Goal: Check status: Check status

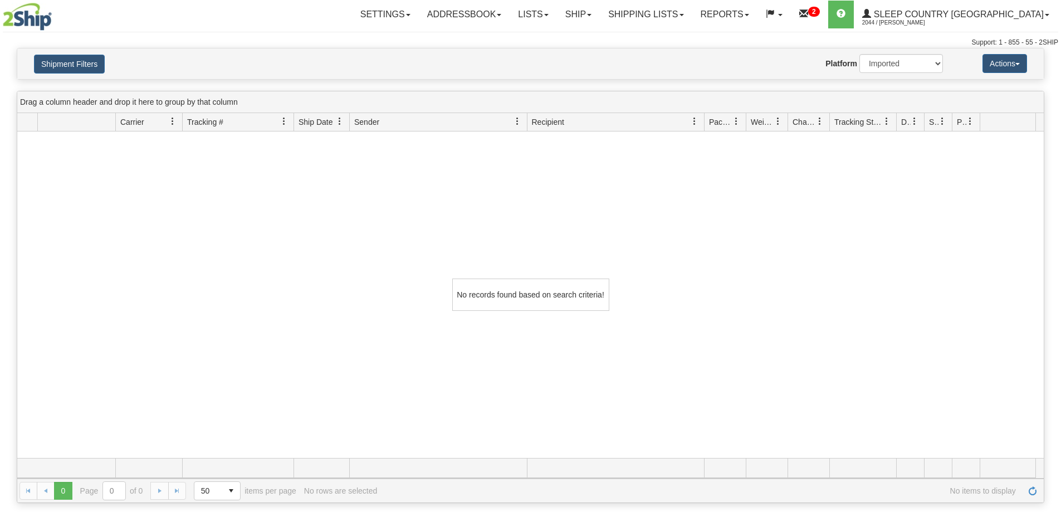
select select "1"
click at [692, 21] on link "Shipping lists" at bounding box center [646, 15] width 92 height 28
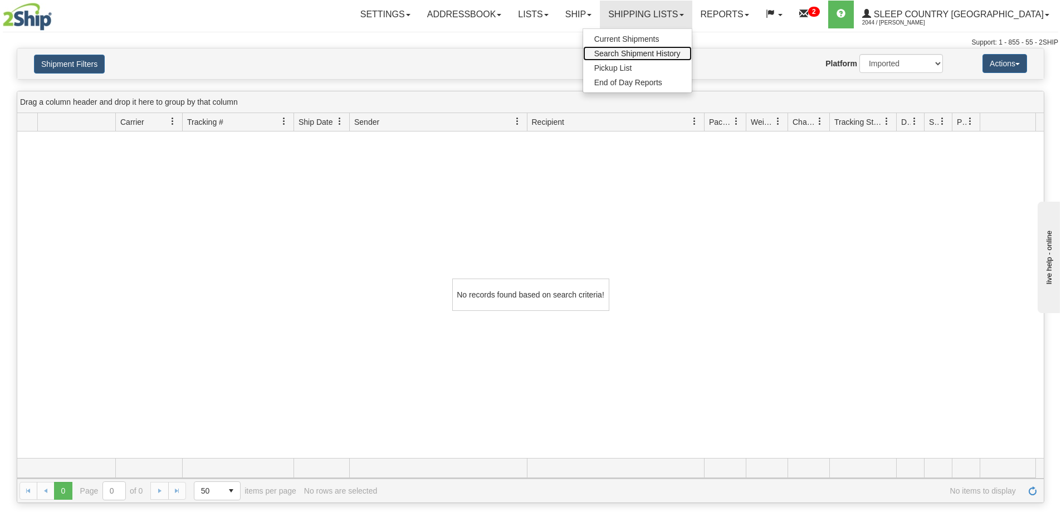
click at [681, 50] on span "Search Shipment History" at bounding box center [638, 53] width 86 height 9
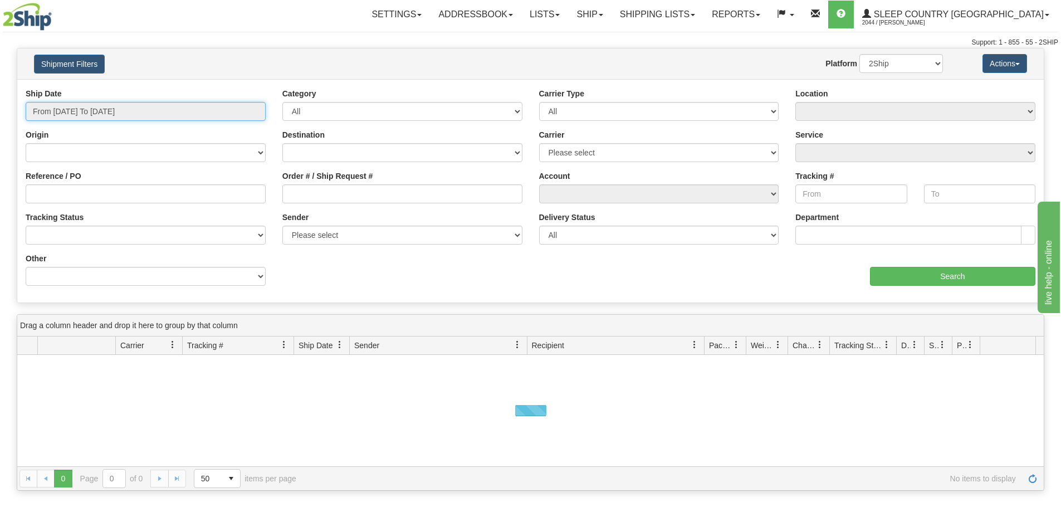
click at [61, 108] on input "From [DATE] To [DATE]" at bounding box center [146, 111] width 240 height 19
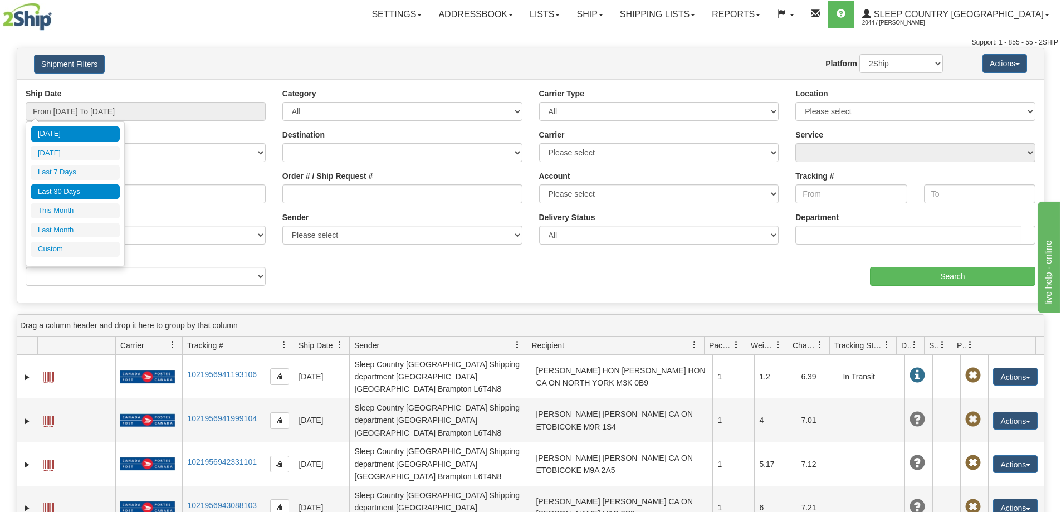
click at [61, 194] on li "Last 30 Days" at bounding box center [75, 191] width 89 height 15
type input "From [DATE] To [DATE]"
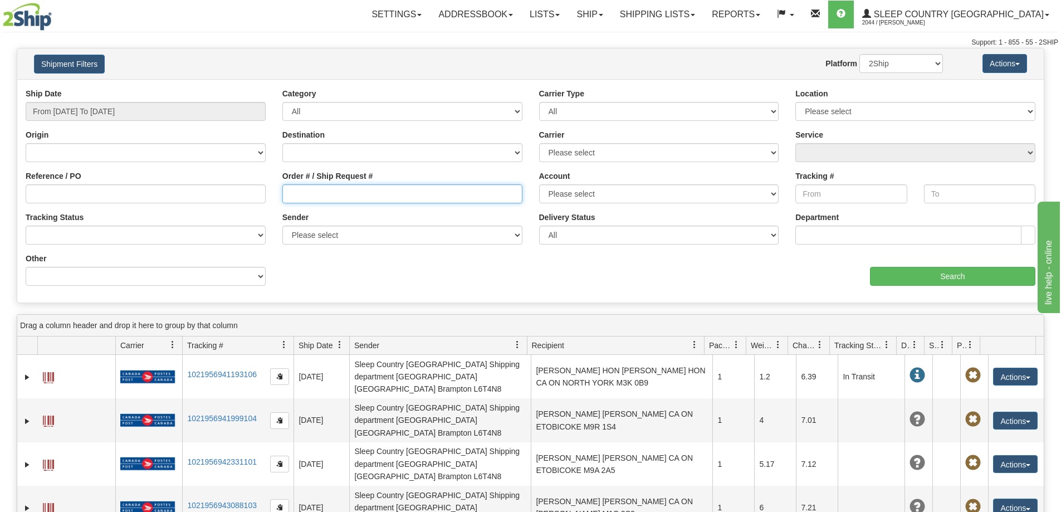
click at [301, 192] on input "Order # / Ship Request #" at bounding box center [402, 193] width 240 height 19
paste input "9002I033971"
type input "9002I033971"
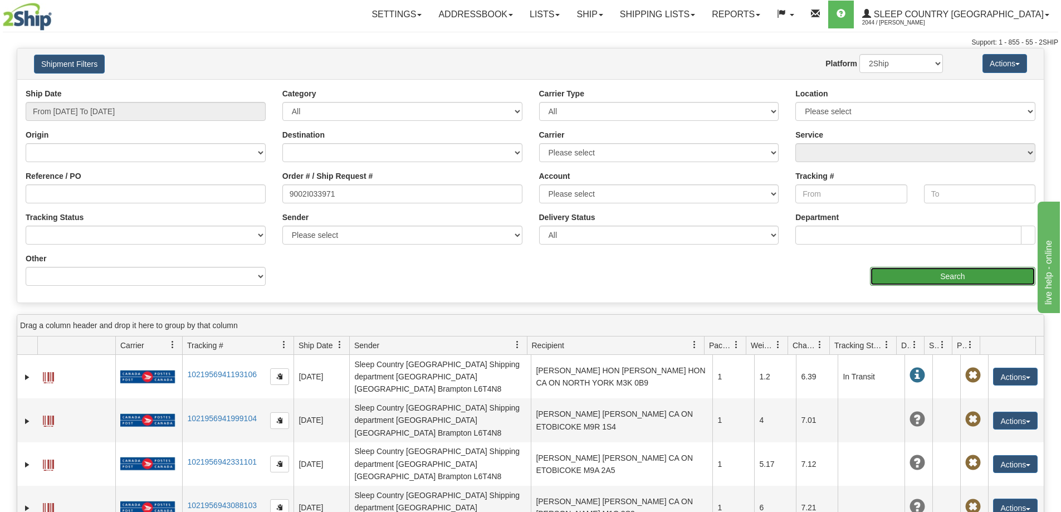
click at [970, 275] on input "Search" at bounding box center [952, 276] width 165 height 19
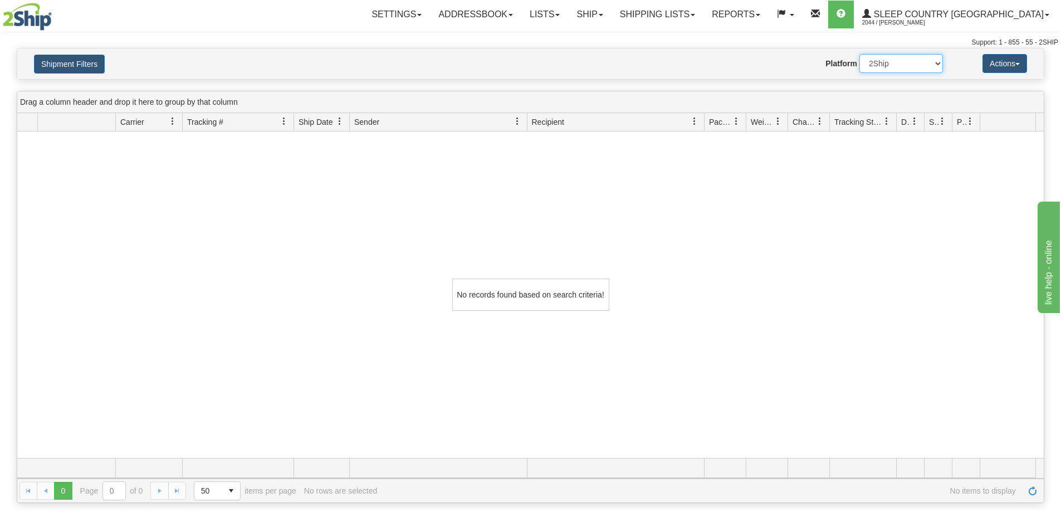
drag, startPoint x: 891, startPoint y: 65, endPoint x: 884, endPoint y: 72, distance: 10.6
click at [891, 65] on select "2Ship Imported" at bounding box center [902, 63] width 84 height 19
select select "1"
click at [860, 54] on select "2Ship Imported" at bounding box center [902, 63] width 84 height 19
drag, startPoint x: 972, startPoint y: 315, endPoint x: 982, endPoint y: 315, distance: 9.5
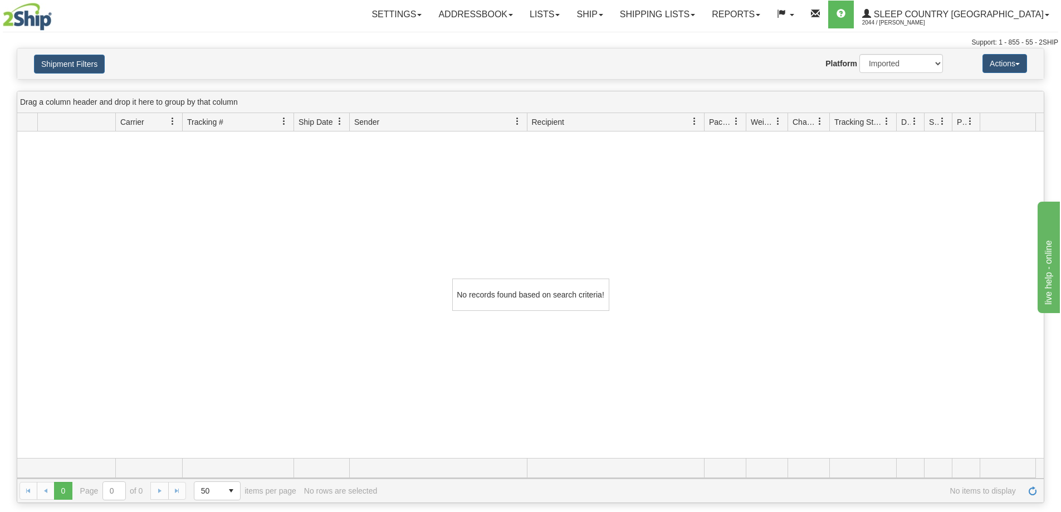
click at [981, 315] on div "No records found based on search criteria!" at bounding box center [530, 294] width 1027 height 327
